Goal: Task Accomplishment & Management: Manage account settings

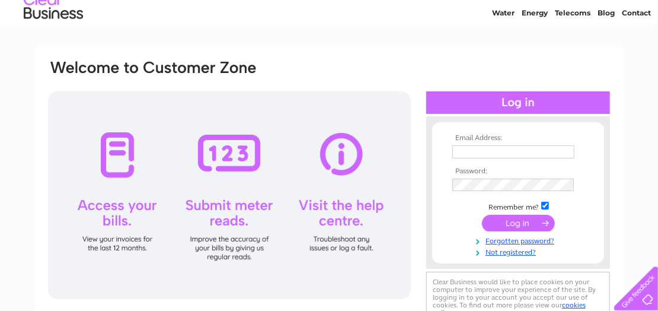
scroll to position [59, 0]
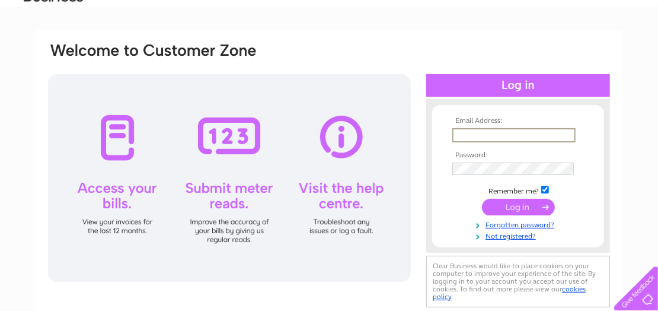
click at [459, 132] on input "text" at bounding box center [513, 135] width 123 height 14
type input "[EMAIL_ADDRESS][DOMAIN_NAME]"
click at [531, 209] on input "submit" at bounding box center [518, 205] width 73 height 17
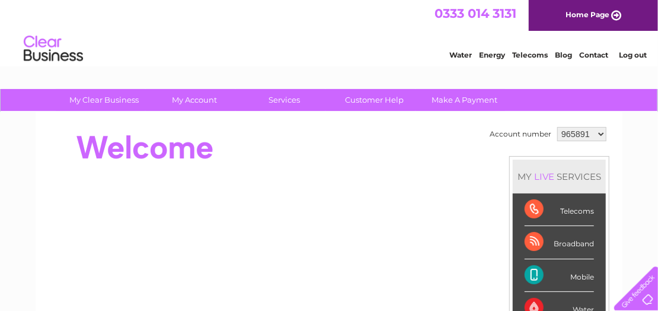
click at [599, 133] on select "965891 1033705" at bounding box center [581, 134] width 49 height 14
click at [557, 127] on select "965891 1033705" at bounding box center [581, 134] width 49 height 14
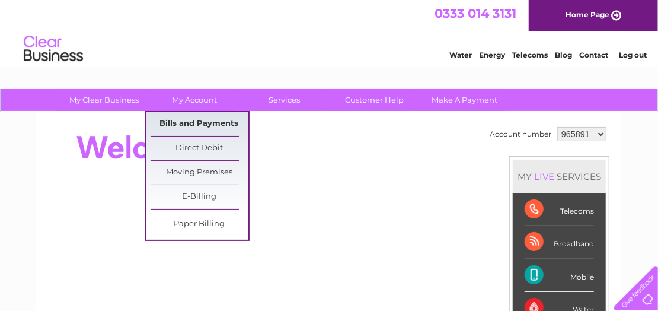
click at [206, 122] on link "Bills and Payments" at bounding box center [200, 124] width 98 height 24
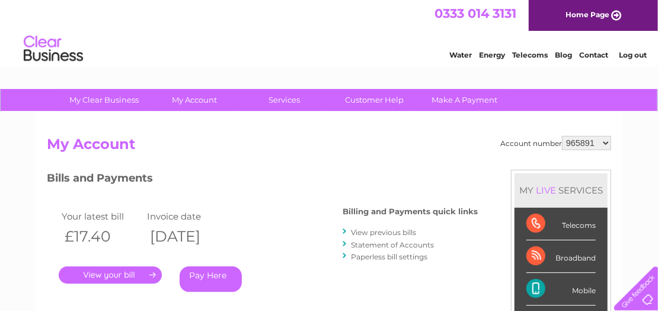
click at [605, 143] on select "965891 1033705" at bounding box center [586, 143] width 49 height 14
select select "1033705"
click at [563, 136] on select "965891 1033705" at bounding box center [586, 143] width 49 height 14
click at [108, 272] on link "." at bounding box center [110, 274] width 103 height 17
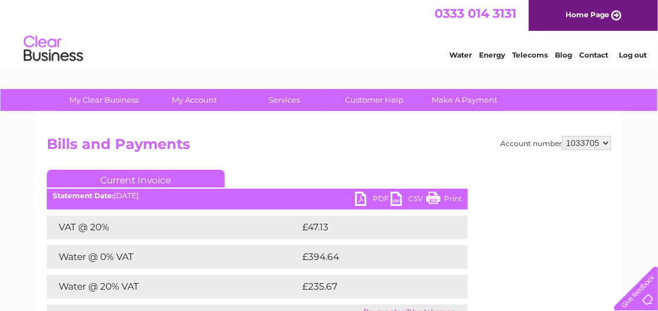
click at [362, 199] on link "PDF" at bounding box center [373, 199] width 36 height 17
